Goal: Book appointment/travel/reservation

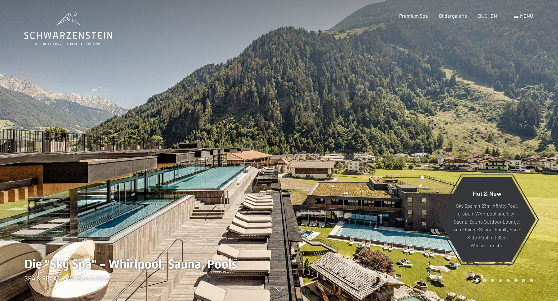
click at [527, 16] on span "Menü" at bounding box center [526, 16] width 13 height 6
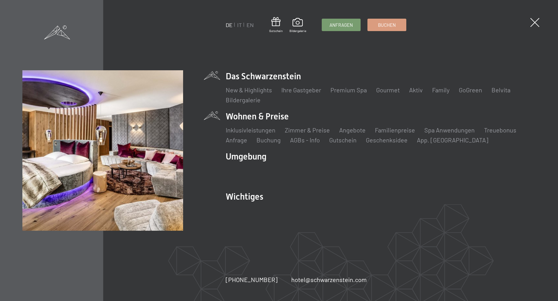
click at [262, 119] on li "Wohnen & Preise Inklusivleistungen Zimmer & Preise Liste Angebote Liste Familie…" at bounding box center [381, 127] width 310 height 34
click at [252, 114] on li "Wohnen & Preise Inklusivleistungen Zimmer & Preise Liste Angebote Liste Familie…" at bounding box center [381, 127] width 310 height 34
click at [292, 132] on link "Zimmer & Preise" at bounding box center [307, 129] width 45 height 7
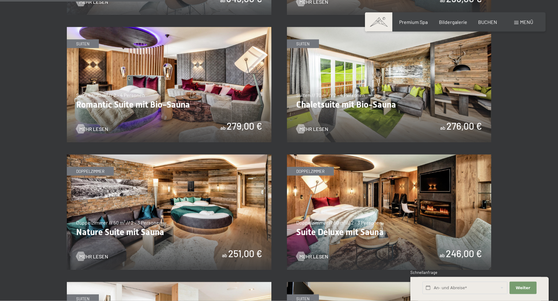
scroll to position [496, 0]
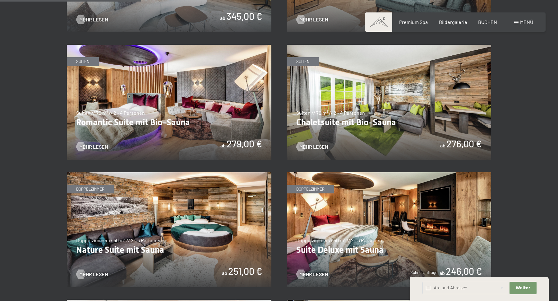
click at [200, 75] on img at bounding box center [169, 102] width 204 height 115
click at [108, 123] on img at bounding box center [169, 102] width 204 height 115
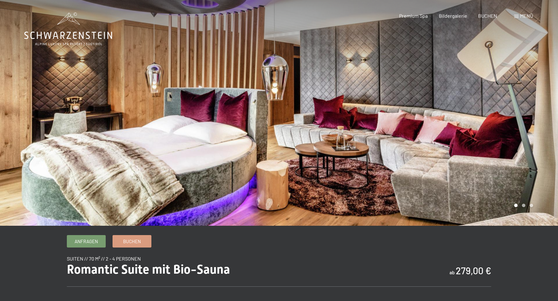
click at [349, 153] on div at bounding box center [418, 113] width 279 height 226
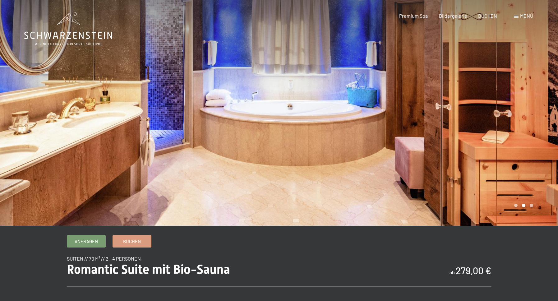
click at [348, 153] on div at bounding box center [418, 113] width 279 height 226
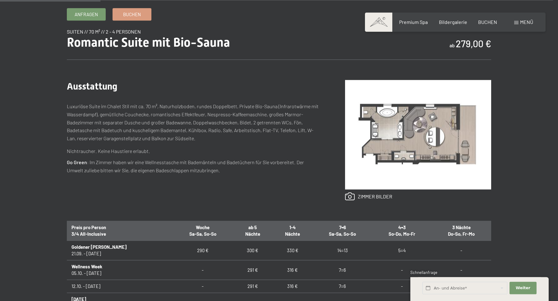
scroll to position [283, 0]
